Goal: Task Accomplishment & Management: Use online tool/utility

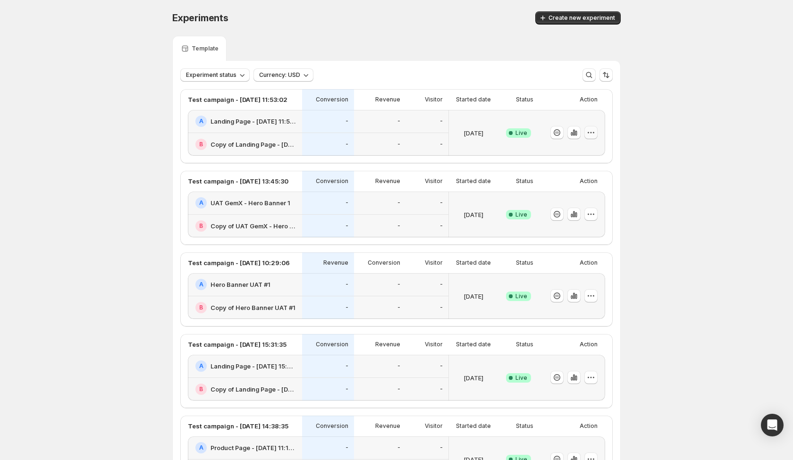
click at [591, 132] on icon "button" at bounding box center [591, 132] width 1 height 1
click at [591, 148] on span "Edit" at bounding box center [600, 152] width 99 height 9
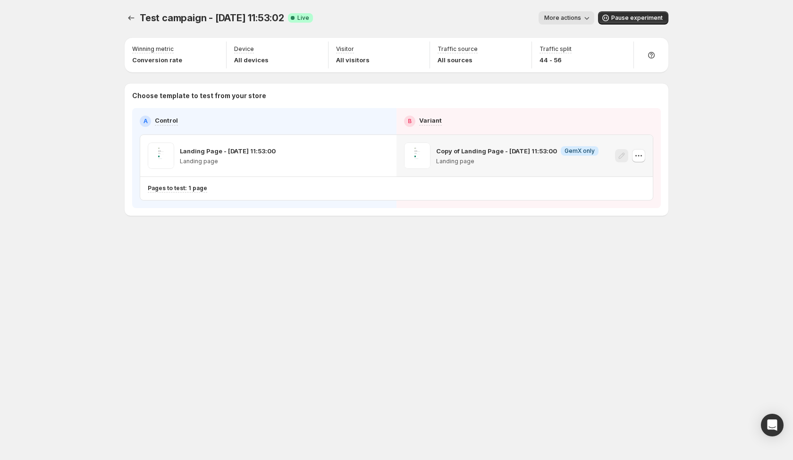
click at [649, 157] on div "Copy of Landing Page - [DATE] 11:53:00 Info GemX only Landing page" at bounding box center [525, 156] width 256 height 42
click at [639, 157] on icon "button" at bounding box center [638, 155] width 9 height 9
click at [530, 249] on div "Test campaign - [DATE] 11:53:02. This page is ready Test campaign - [DATE] 11:5…" at bounding box center [396, 133] width 567 height 267
click at [640, 153] on icon "button" at bounding box center [638, 155] width 9 height 9
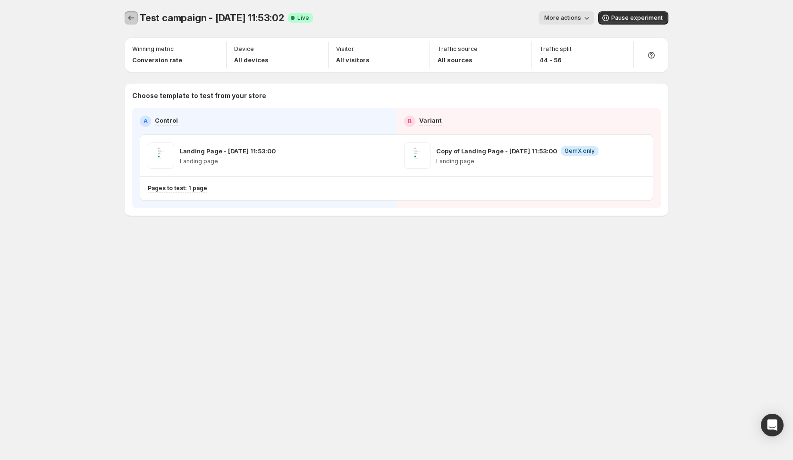
click at [137, 19] on button "Experiments" at bounding box center [131, 17] width 13 height 13
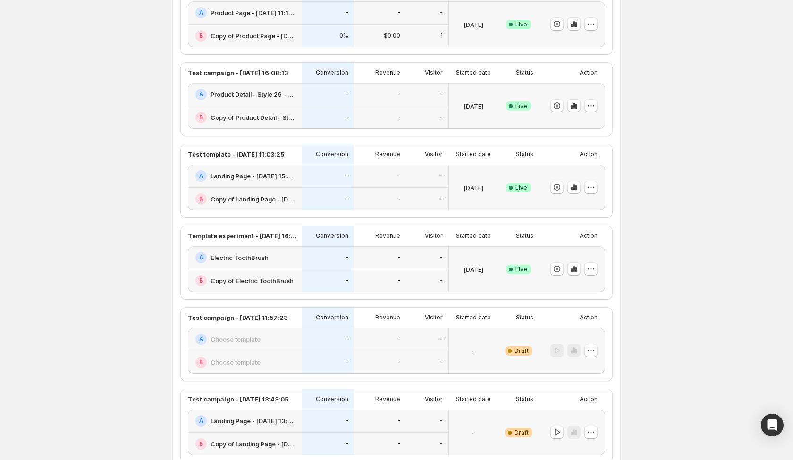
scroll to position [442, 0]
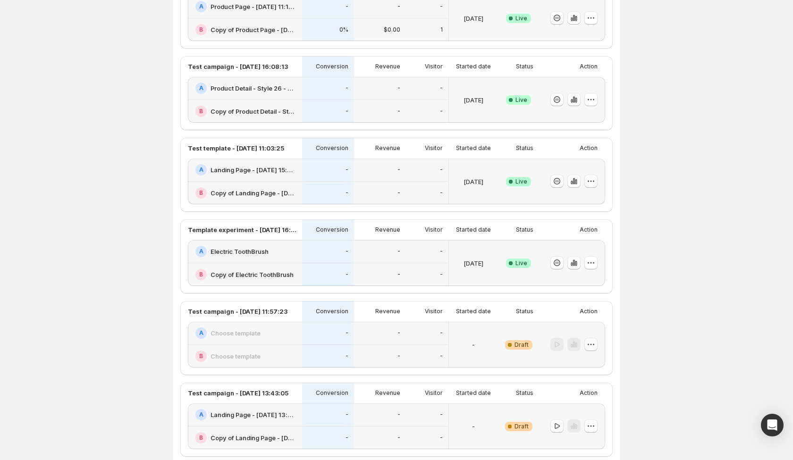
click at [590, 345] on icon "button" at bounding box center [591, 344] width 9 height 9
click at [581, 364] on span "Edit" at bounding box center [580, 365] width 10 height 8
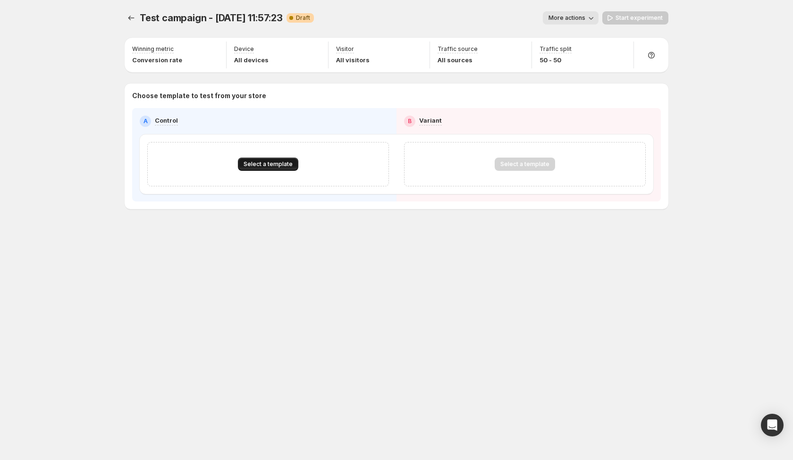
click at [280, 170] on button "Select a template" at bounding box center [268, 164] width 60 height 13
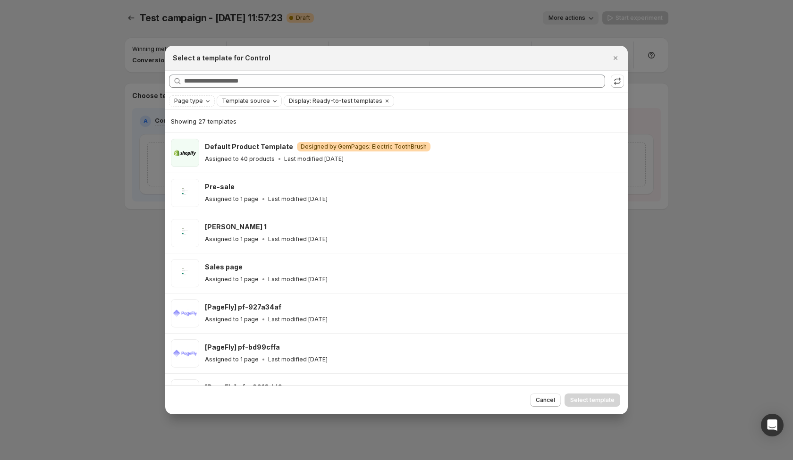
click at [258, 101] on span "Template source" at bounding box center [246, 101] width 48 height 8
click at [254, 129] on span "GemPages" at bounding box center [249, 131] width 32 height 8
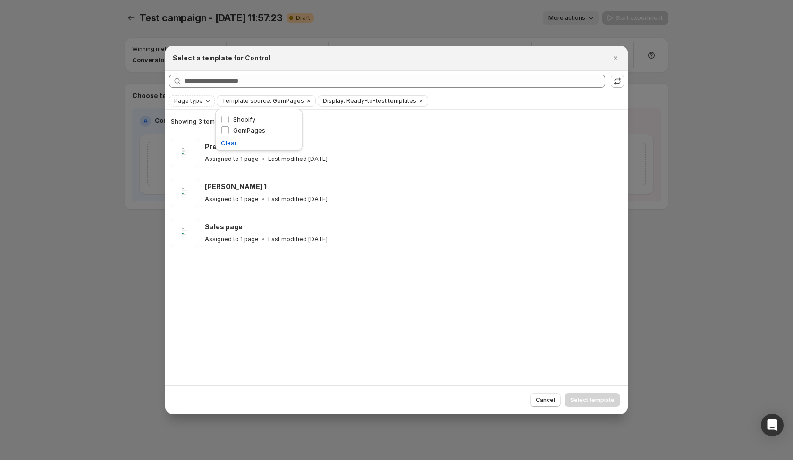
click at [250, 98] on span "Template source: GemPages" at bounding box center [263, 101] width 82 height 8
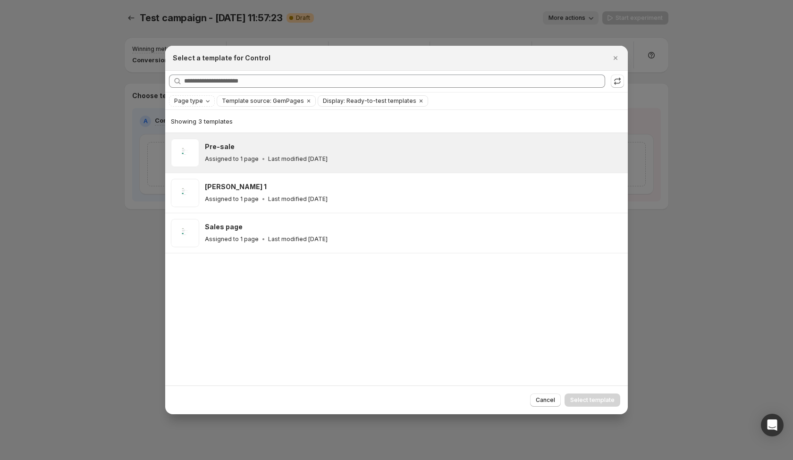
click at [256, 146] on div "Pre-sale" at bounding box center [412, 146] width 415 height 9
click at [613, 403] on span "Select template" at bounding box center [592, 401] width 44 height 8
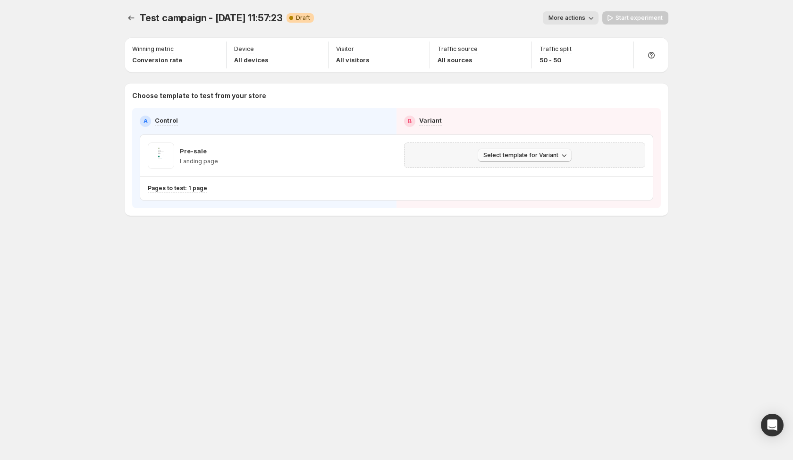
click at [551, 153] on span "Select template for Variant" at bounding box center [521, 156] width 75 height 8
click at [550, 192] on span "Create Variant based on Control" at bounding box center [526, 191] width 96 height 8
click at [636, 156] on icon "button" at bounding box center [638, 155] width 9 height 9
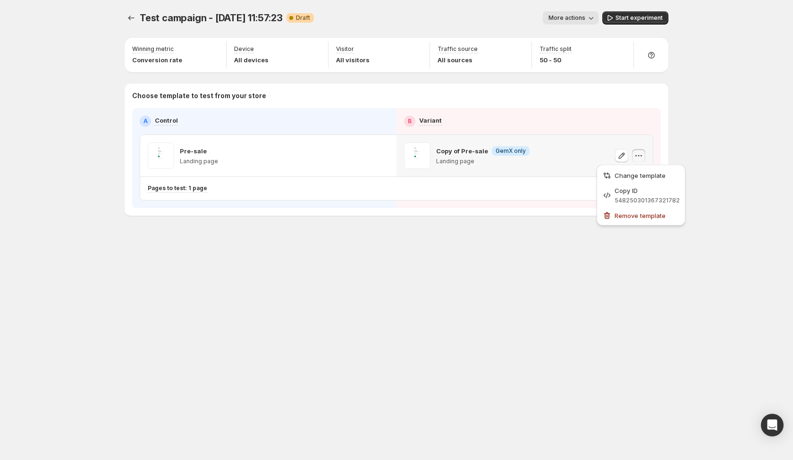
click at [638, 157] on icon "button" at bounding box center [638, 155] width 9 height 9
click at [639, 155] on icon "button" at bounding box center [638, 155] width 9 height 9
click at [642, 157] on icon "button" at bounding box center [638, 155] width 9 height 9
